Goal: Task Accomplishment & Management: Use online tool/utility

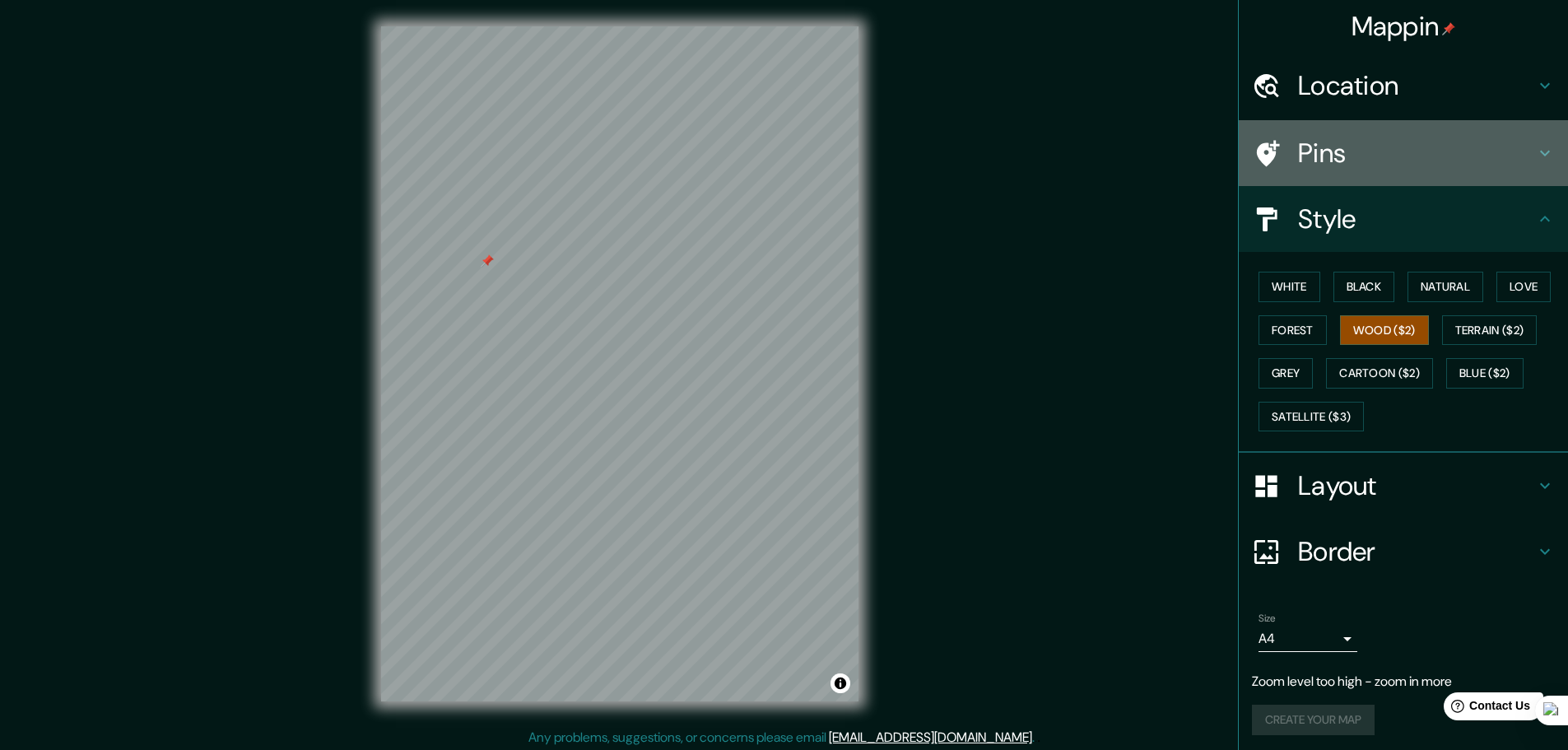
click at [1335, 164] on h4 "Pins" at bounding box center [1417, 153] width 237 height 33
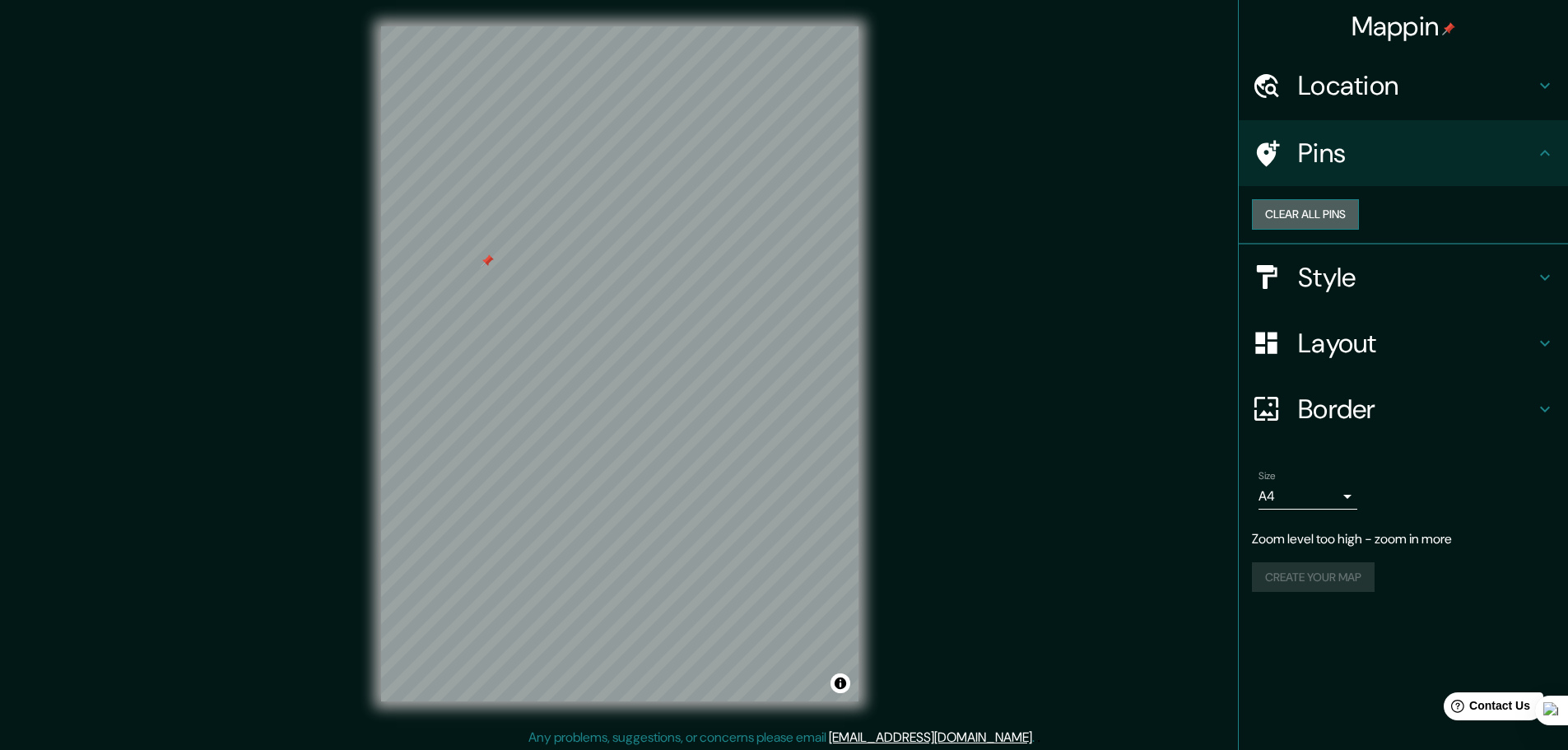
click at [1359, 230] on button "Clear all pins" at bounding box center [1306, 214] width 107 height 30
drag, startPoint x: 1474, startPoint y: 304, endPoint x: 1451, endPoint y: 289, distance: 27.5
click at [1473, 294] on h4 "Style" at bounding box center [1417, 277] width 237 height 33
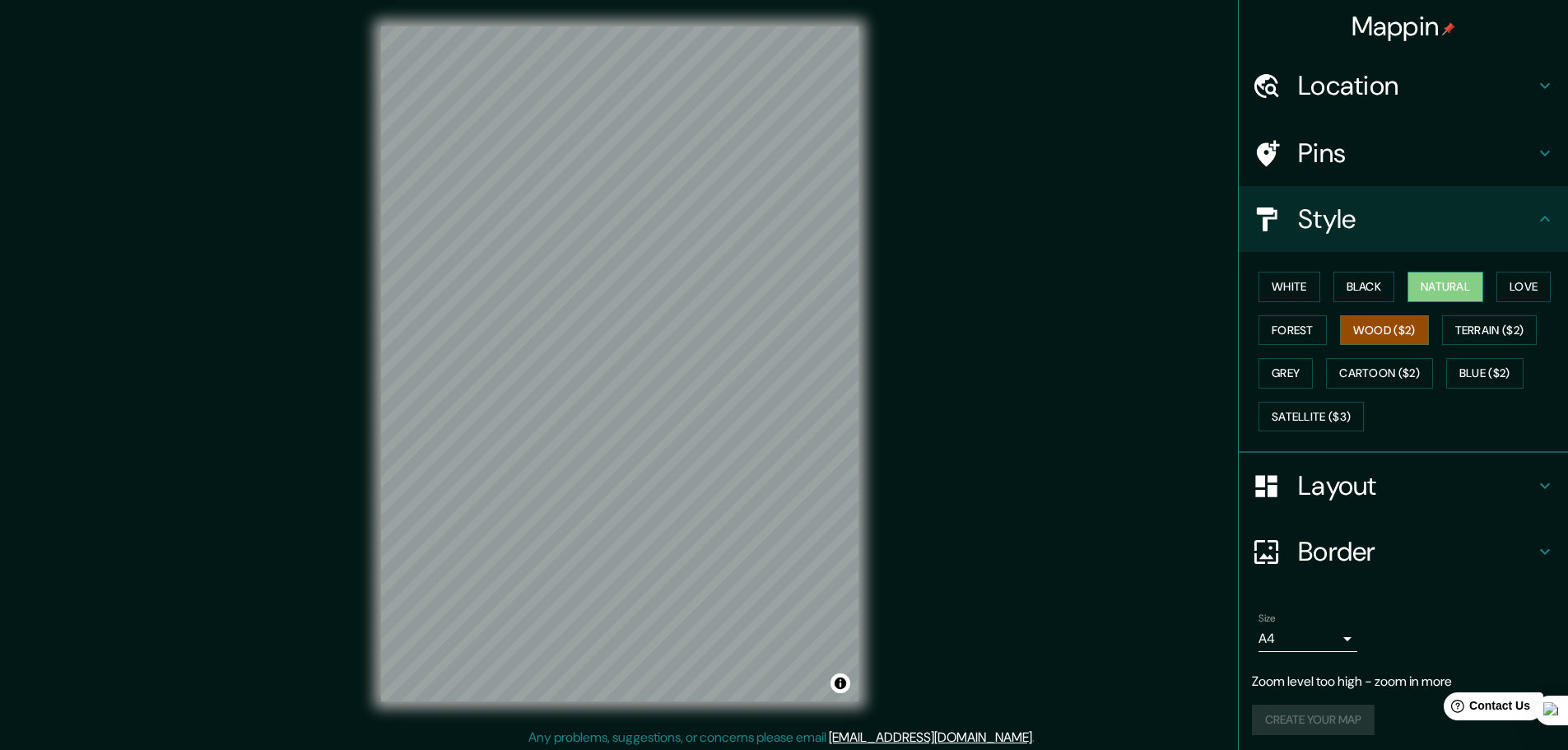
click at [1444, 298] on button "Natural" at bounding box center [1446, 286] width 76 height 30
click at [1376, 347] on div "White Black Natural Love Forest Wood ($2) Terrain ($2) Grey Cartoon ($2) Blue (…" at bounding box center [1411, 351] width 317 height 173
click at [1377, 336] on button "Wood ($2)" at bounding box center [1384, 330] width 89 height 30
click at [1444, 289] on button "Natural" at bounding box center [1446, 286] width 76 height 30
click at [1399, 329] on button "Wood ($2)" at bounding box center [1384, 330] width 89 height 30
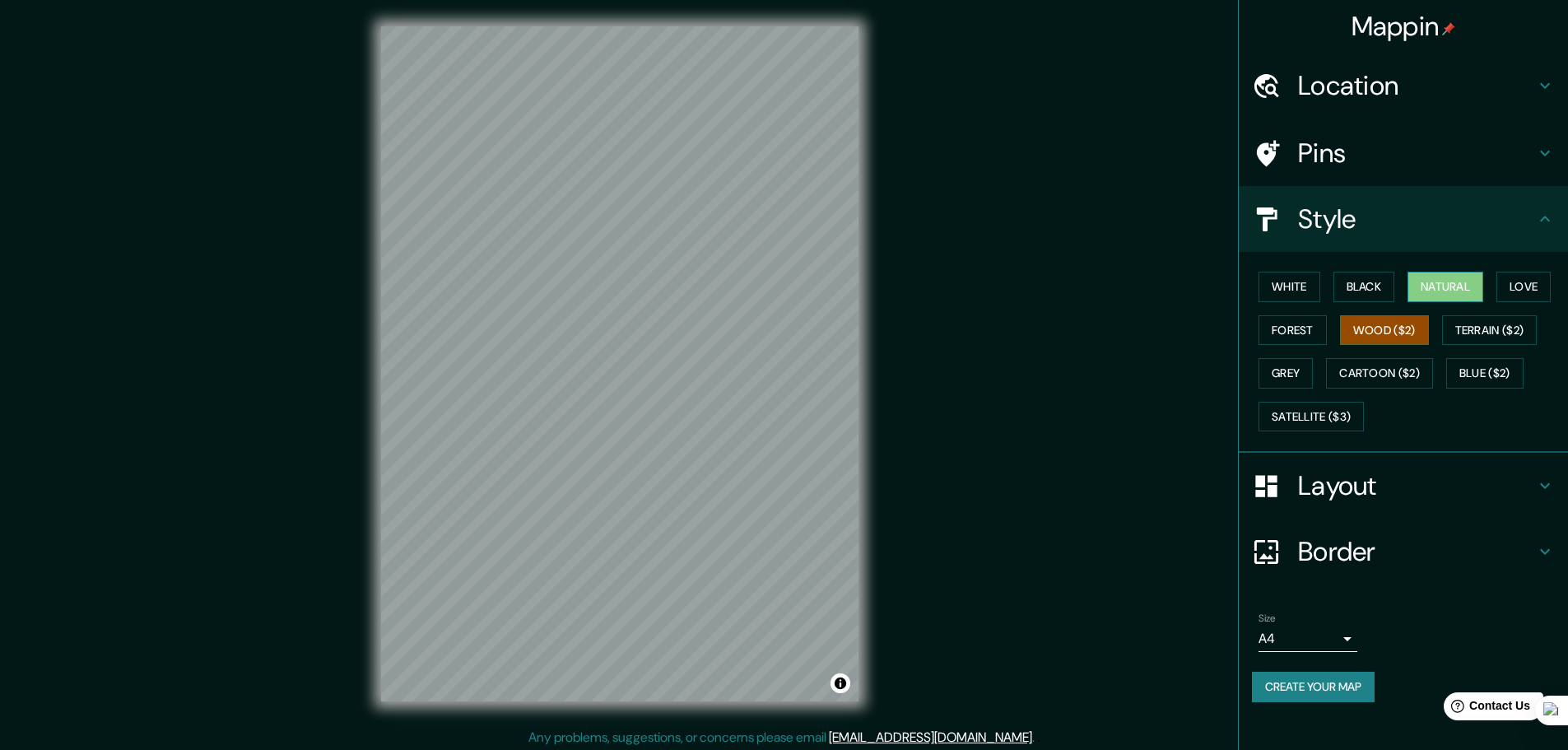
click at [1430, 295] on button "Natural" at bounding box center [1446, 286] width 76 height 30
click at [1374, 335] on button "Wood ($2)" at bounding box center [1384, 330] width 89 height 30
click at [1374, 293] on button "Black" at bounding box center [1365, 286] width 62 height 30
click at [1391, 316] on button "Wood ($2)" at bounding box center [1384, 330] width 89 height 30
click at [1467, 287] on button "Natural" at bounding box center [1446, 286] width 76 height 30
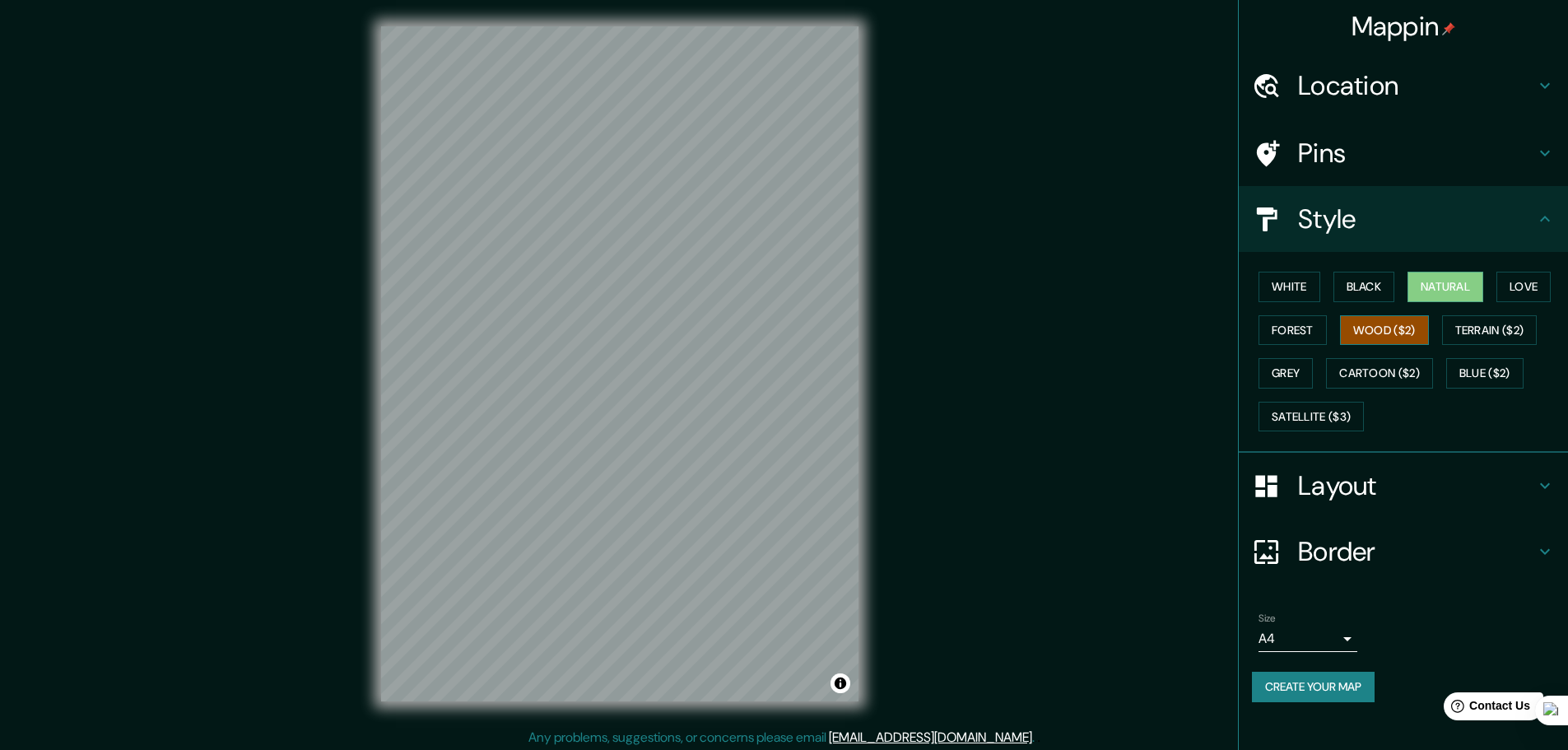
click at [1425, 324] on button "Wood ($2)" at bounding box center [1384, 330] width 89 height 30
click at [1421, 279] on button "Natural" at bounding box center [1446, 286] width 76 height 30
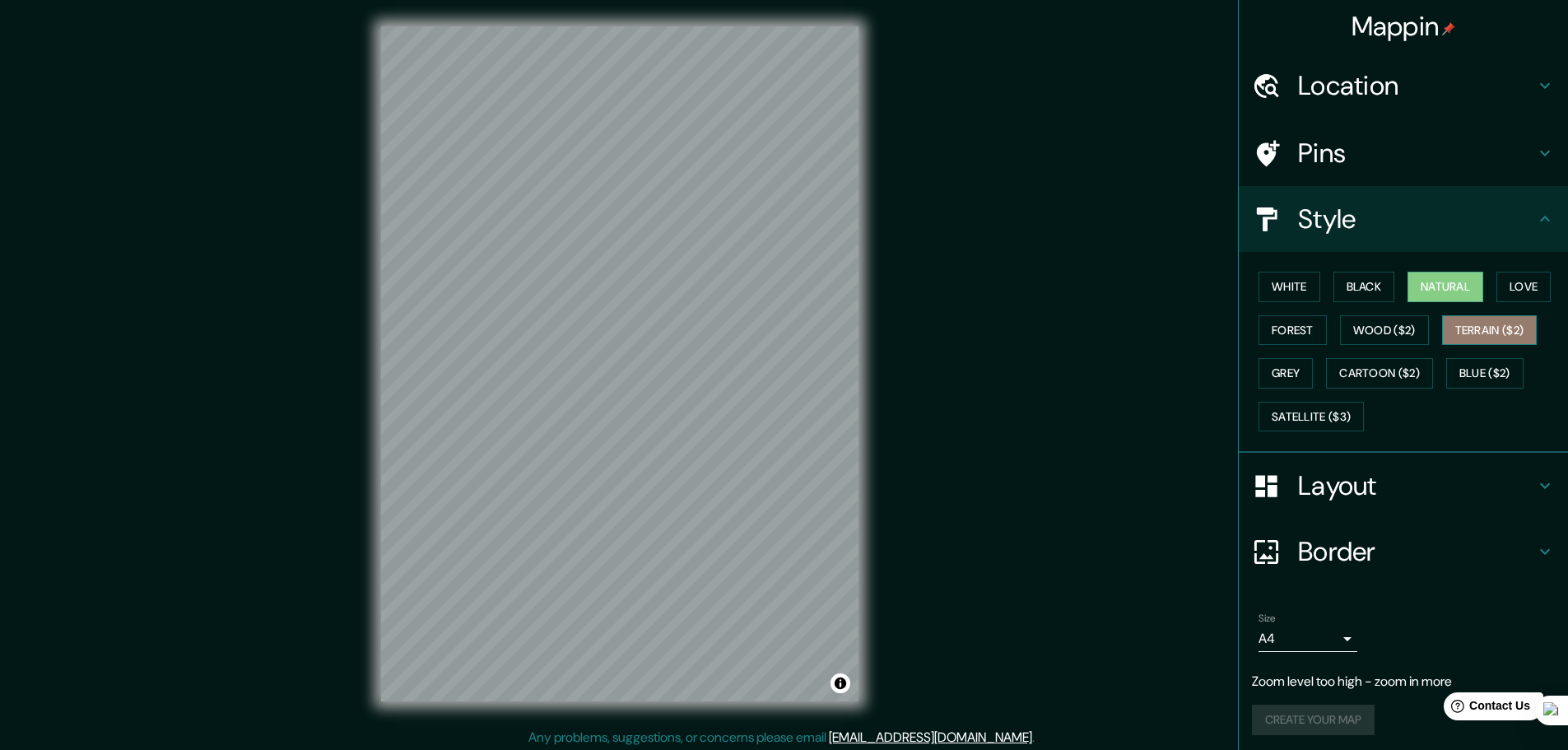
click at [1493, 319] on button "Terrain ($2)" at bounding box center [1490, 330] width 95 height 30
click at [1371, 327] on button "Wood ($2)" at bounding box center [1384, 330] width 89 height 30
click at [1465, 329] on button "Terrain ($2)" at bounding box center [1490, 330] width 95 height 30
click at [1448, 291] on button "Natural" at bounding box center [1446, 286] width 76 height 30
click at [987, 353] on div "Mappin Location Pins Style [PERSON_NAME] Black Natural Love Forest [PERSON_NAME…" at bounding box center [784, 377] width 1568 height 754
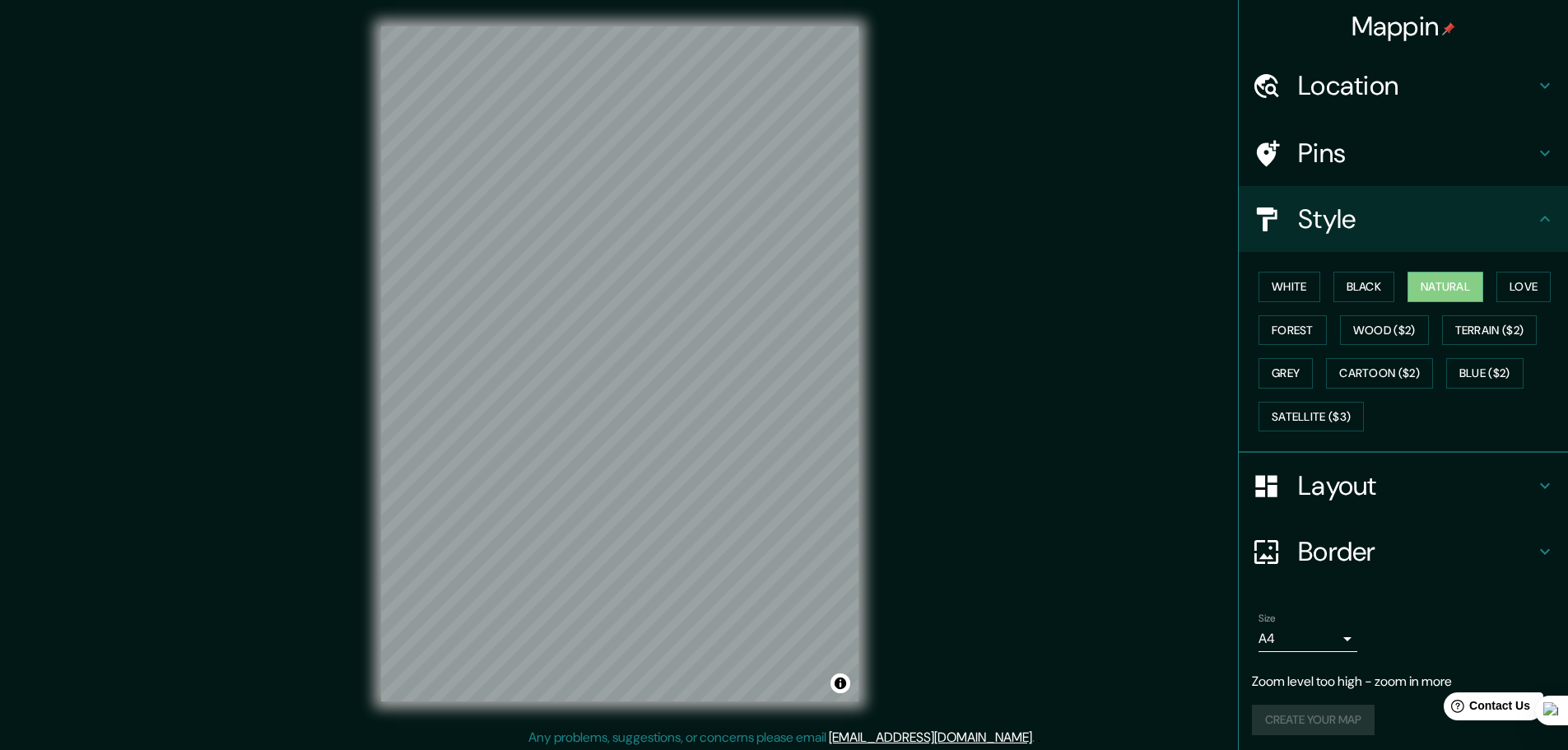
click at [1362, 156] on h4 "Pins" at bounding box center [1417, 153] width 237 height 33
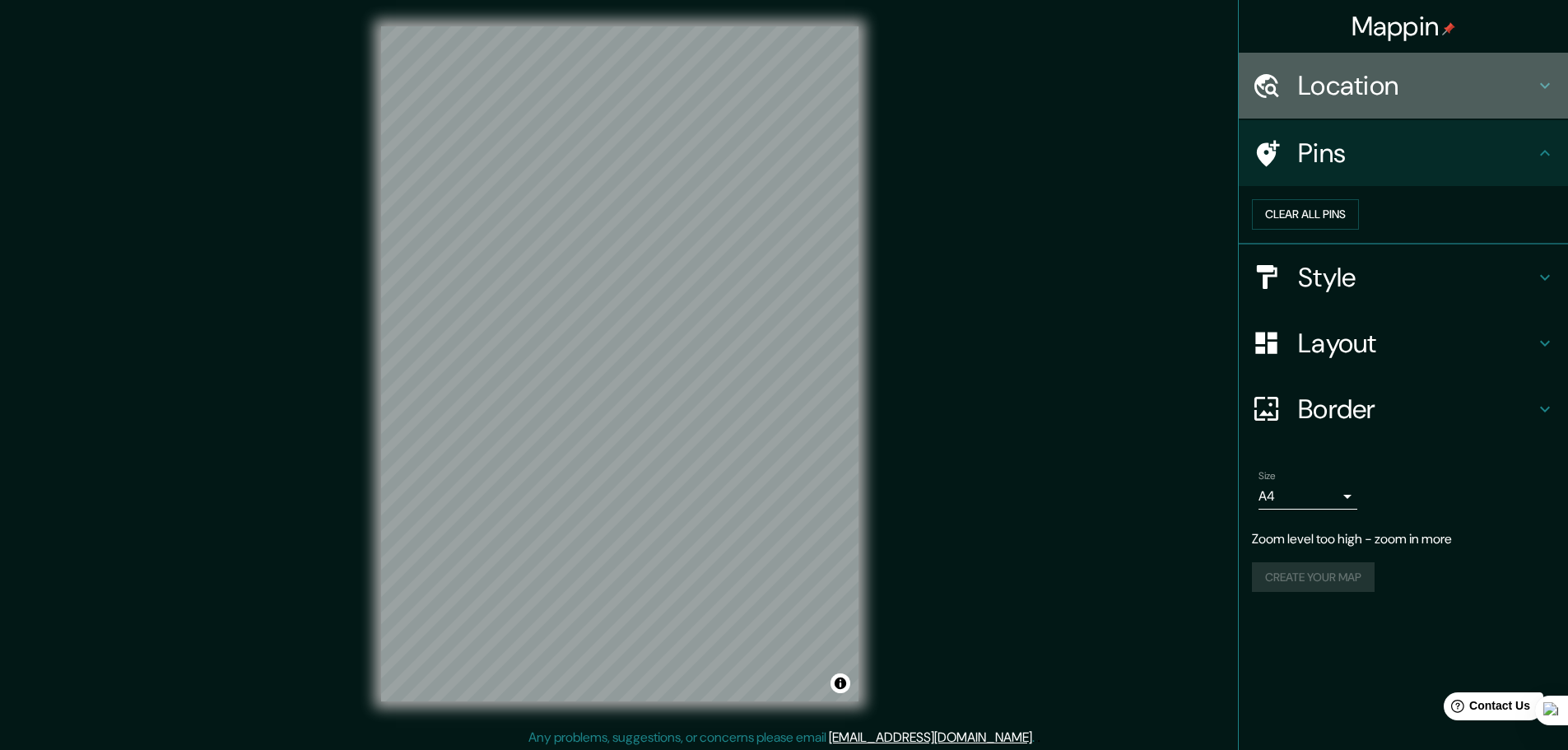
click at [1406, 94] on h4 "Location" at bounding box center [1417, 85] width 237 height 33
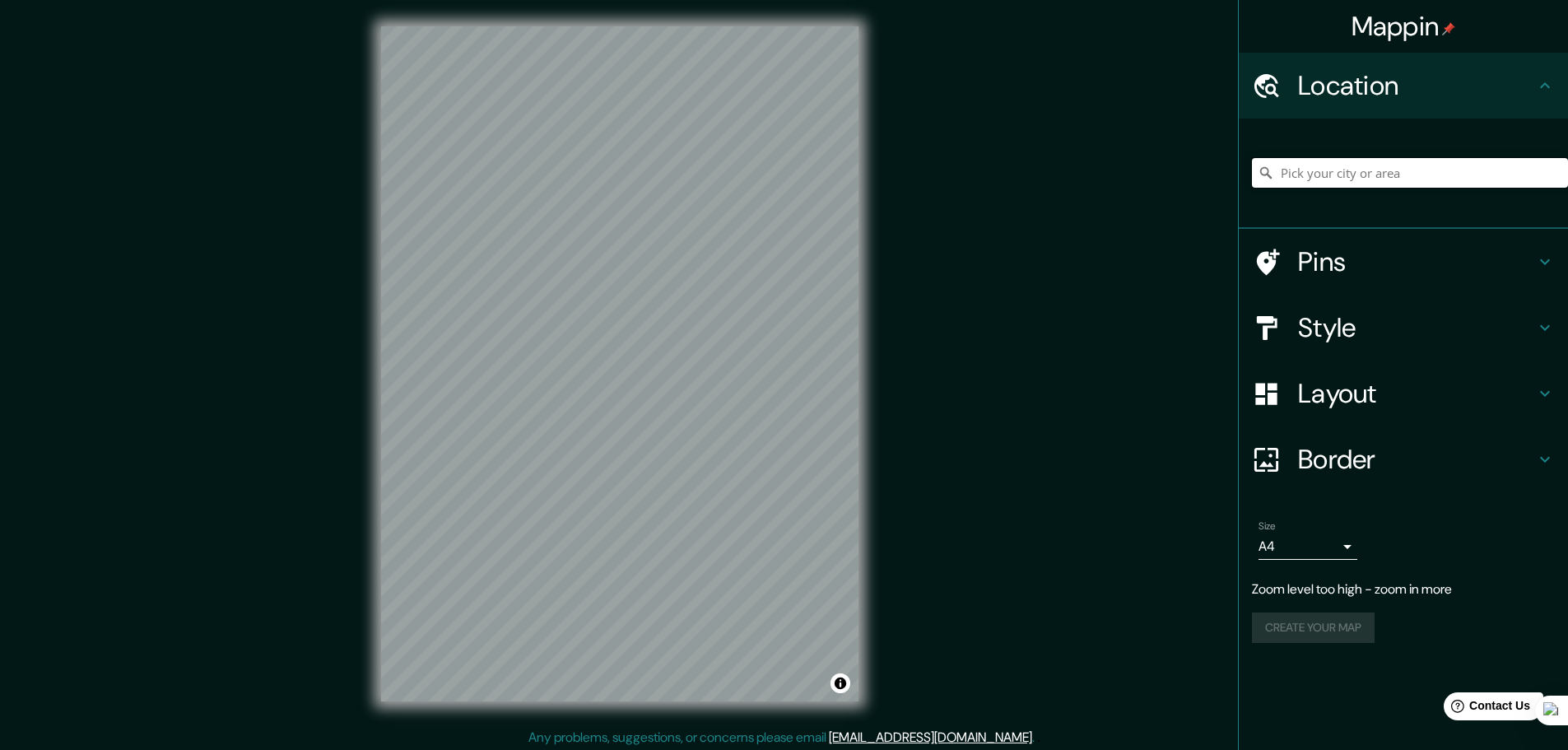
click at [1383, 163] on input "Pick your city or area" at bounding box center [1411, 173] width 317 height 29
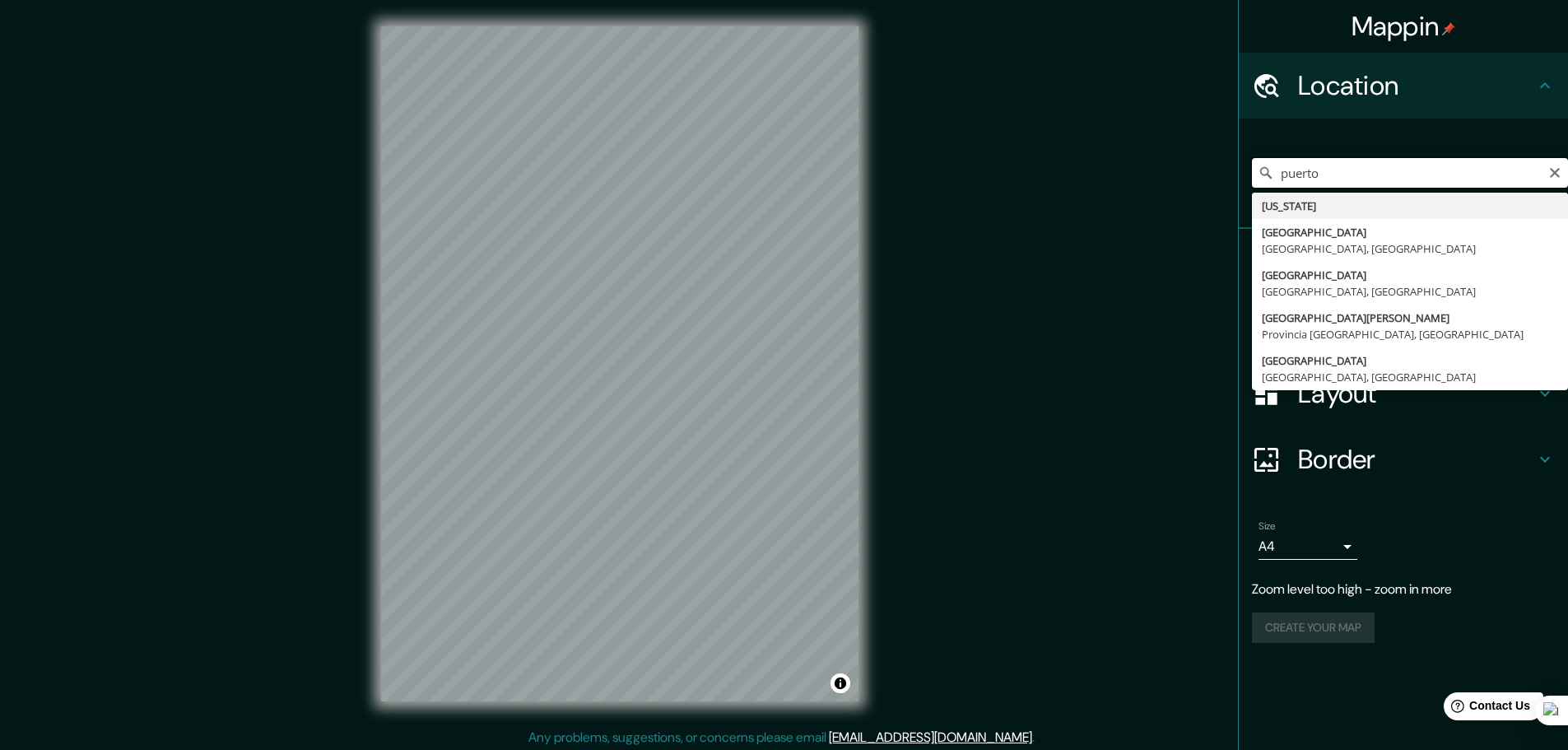
click at [1357, 174] on input "puerto" at bounding box center [1411, 173] width 317 height 29
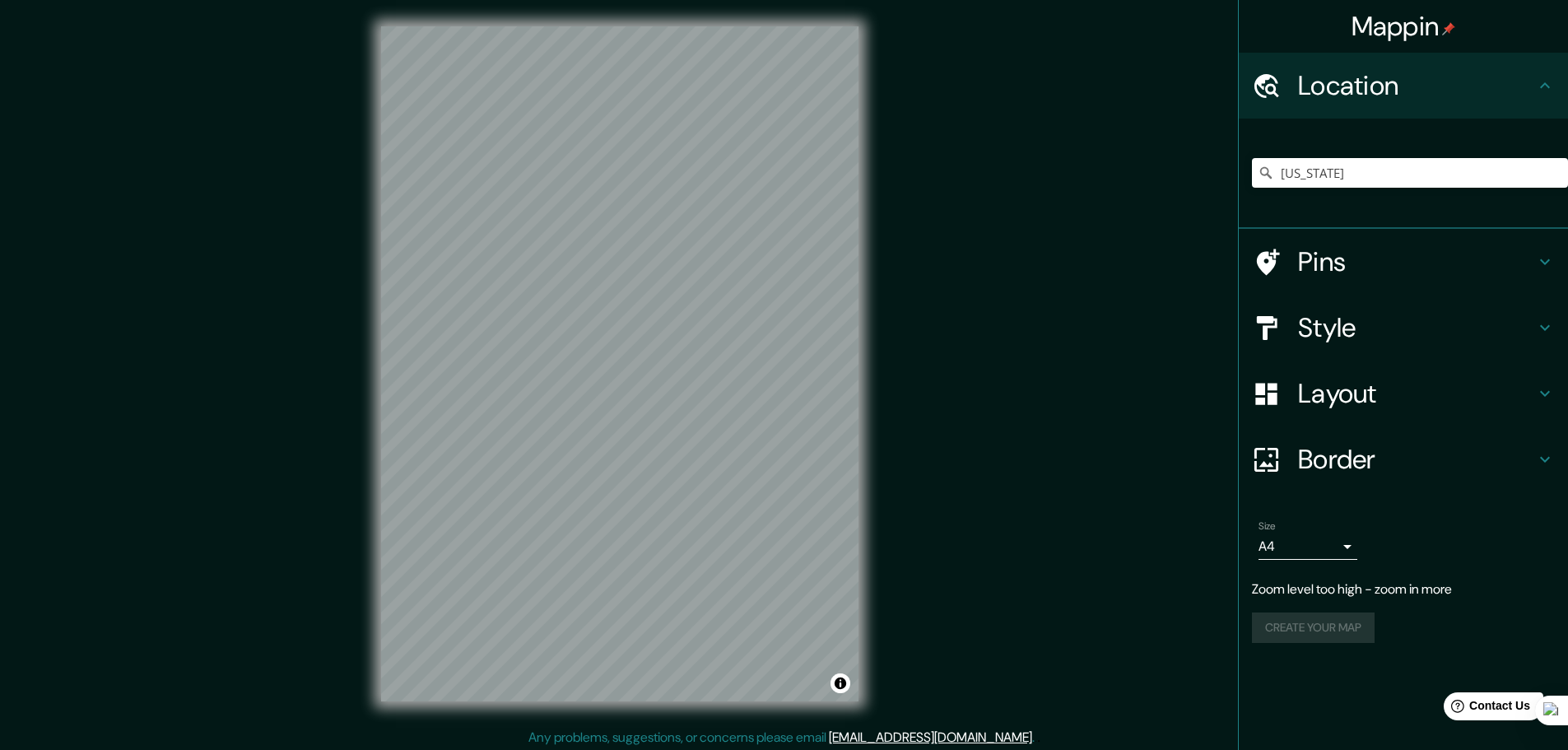
click at [1351, 156] on div "[US_STATE] [US_STATE] [GEOGRAPHIC_DATA], [GEOGRAPHIC_DATA] [GEOGRAPHIC_DATA] [G…" at bounding box center [1411, 173] width 317 height 83
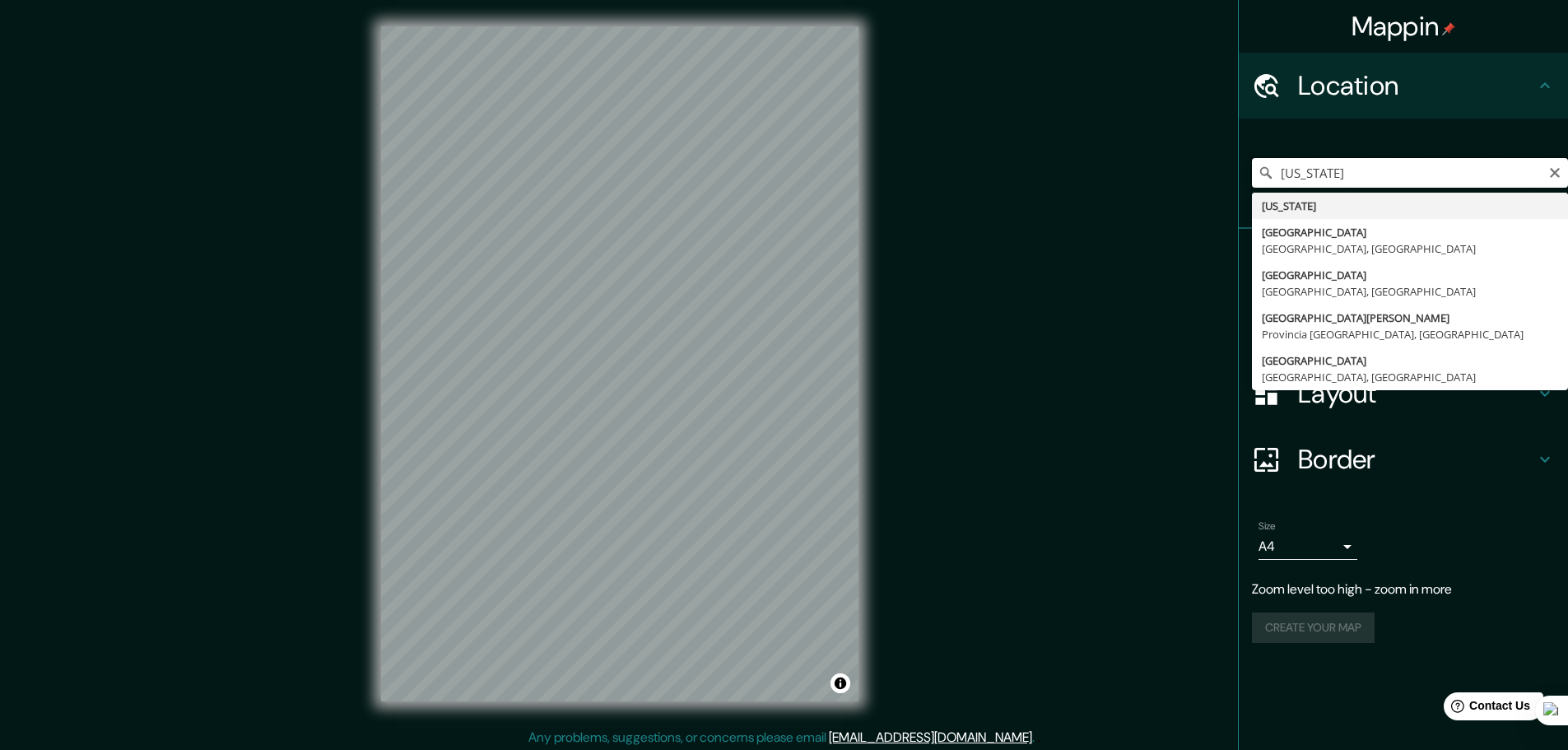
drag, startPoint x: 1373, startPoint y: 182, endPoint x: 1324, endPoint y: 174, distance: 49.6
click at [1324, 174] on input "[US_STATE]" at bounding box center [1411, 173] width 317 height 29
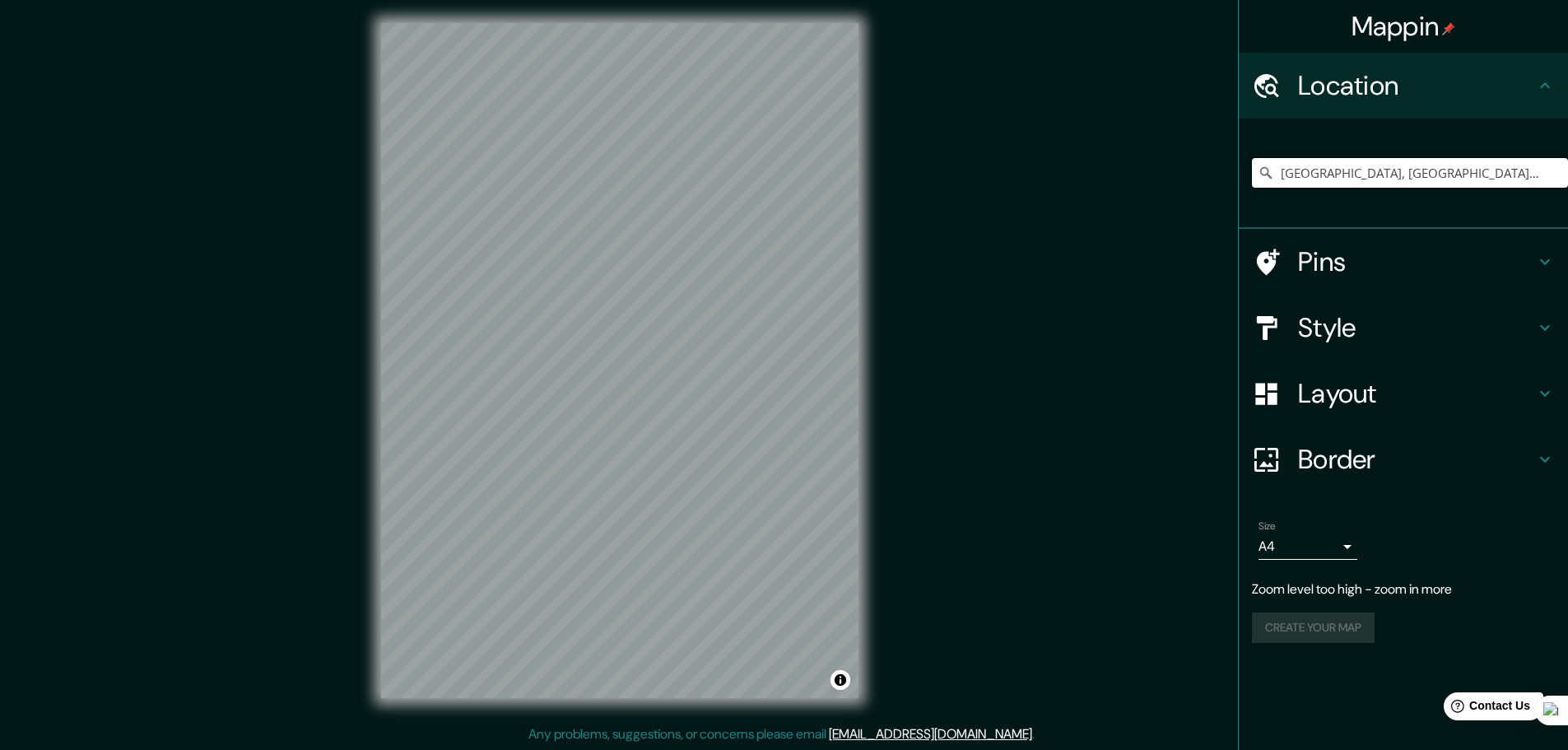
scroll to position [4, 0]
type input "[GEOGRAPHIC_DATA], [GEOGRAPHIC_DATA], [GEOGRAPHIC_DATA]"
